Goal: Download file/media

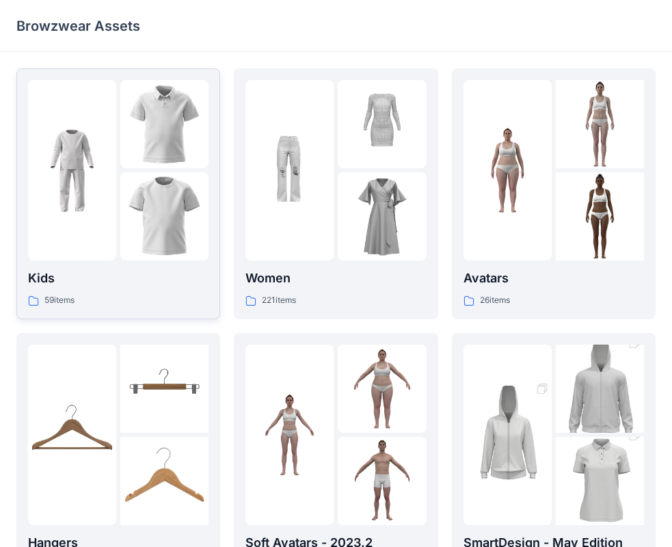
click at [127, 285] on p "Kids" at bounding box center [118, 278] width 180 height 19
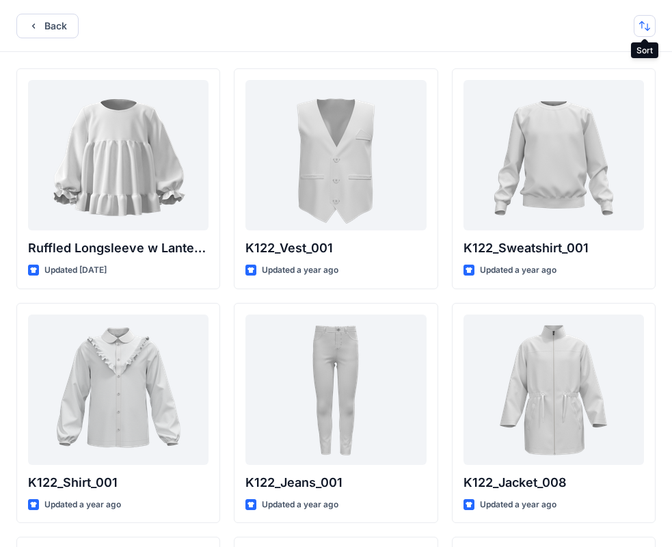
click at [647, 23] on button "button" at bounding box center [645, 26] width 22 height 22
click at [614, 94] on p "A to Z" at bounding box center [599, 91] width 86 height 14
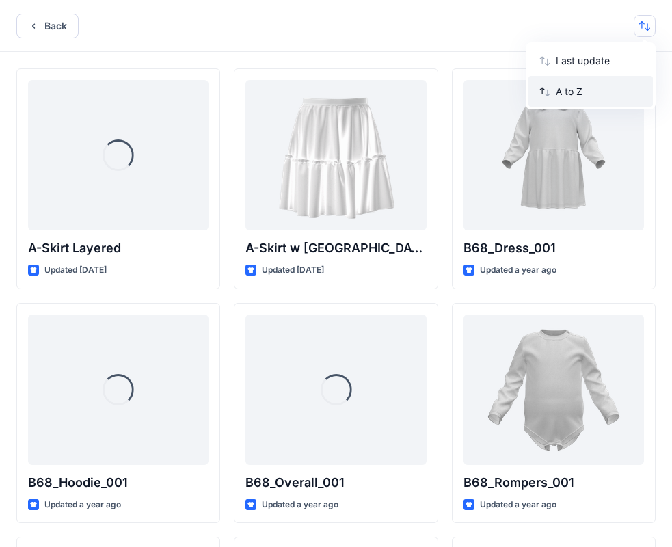
click at [614, 94] on p "A to Z" at bounding box center [599, 91] width 86 height 14
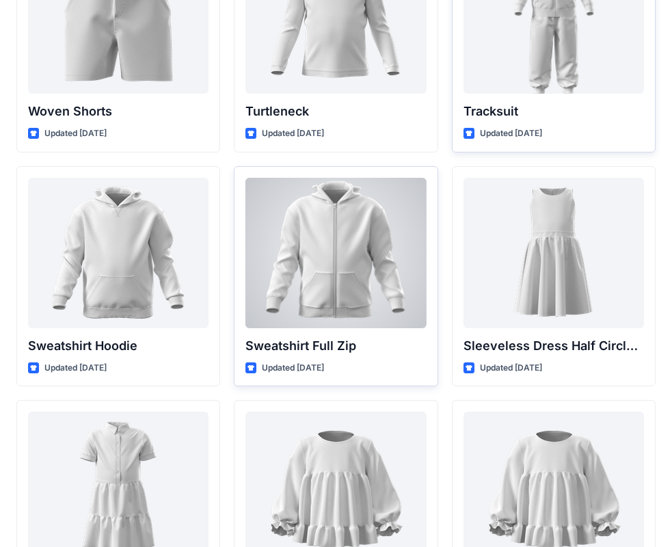
scroll to position [205, 0]
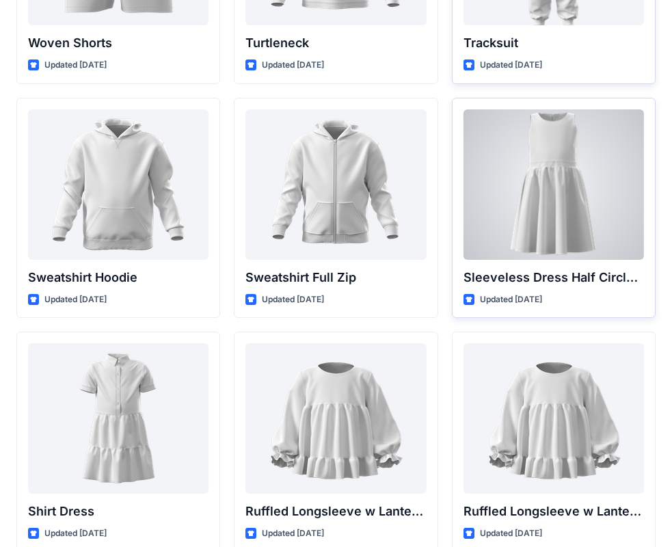
click at [553, 242] on div at bounding box center [553, 184] width 180 height 150
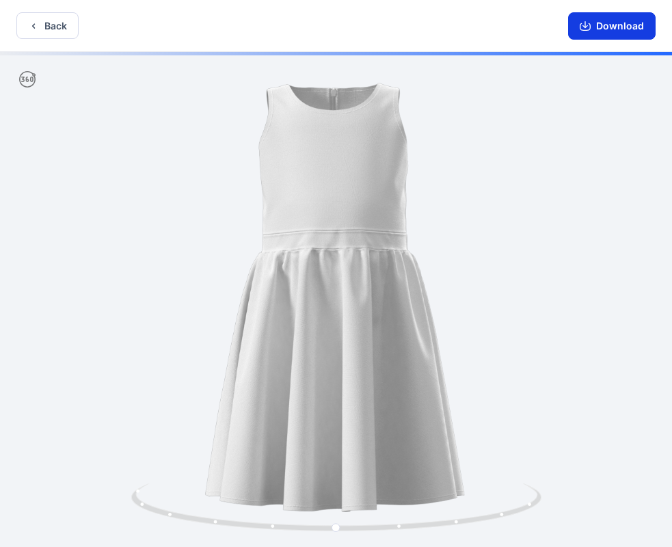
click at [636, 20] on button "Download" at bounding box center [611, 25] width 87 height 27
